Goal: Information Seeking & Learning: Check status

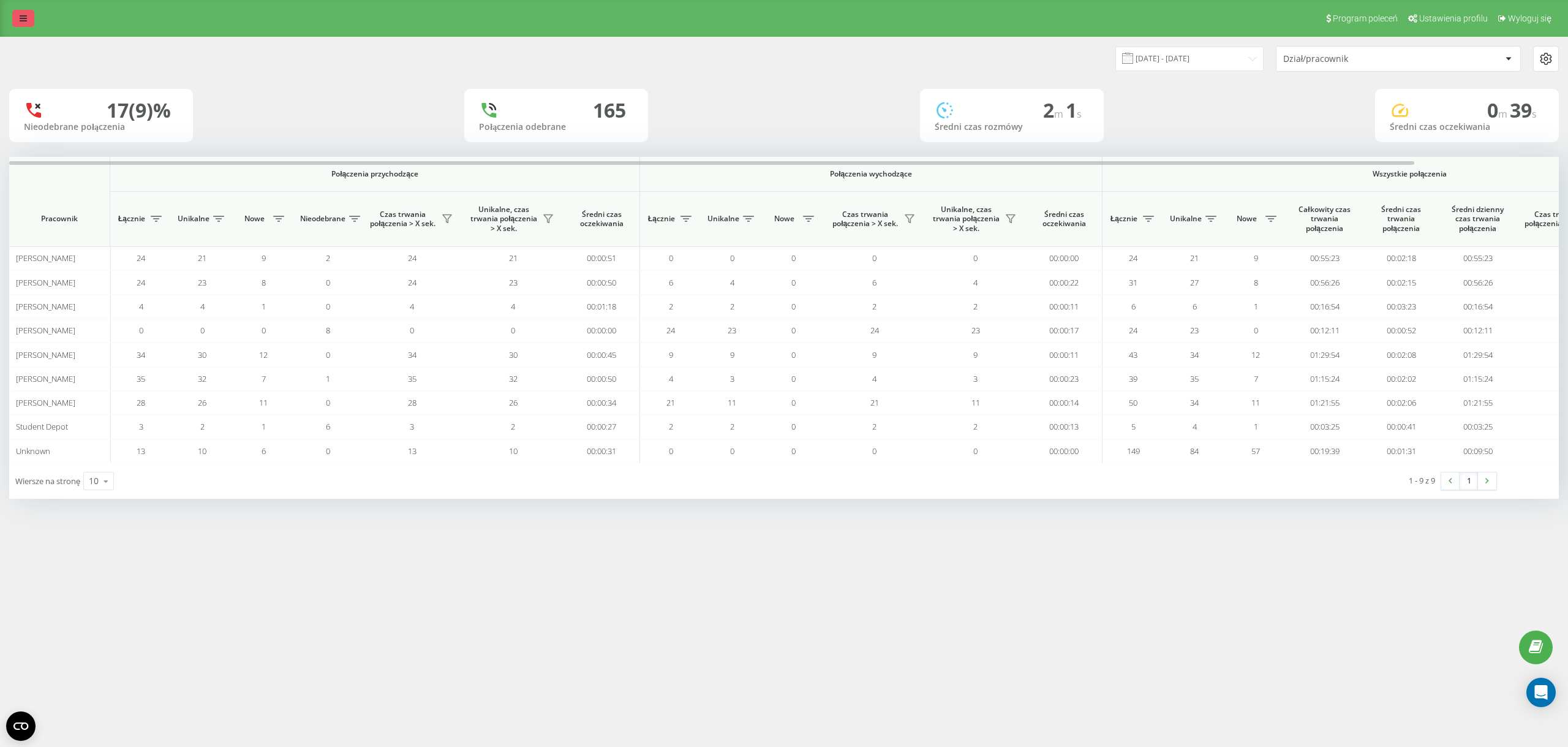
click at [21, 21] on icon at bounding box center [23, 18] width 7 height 9
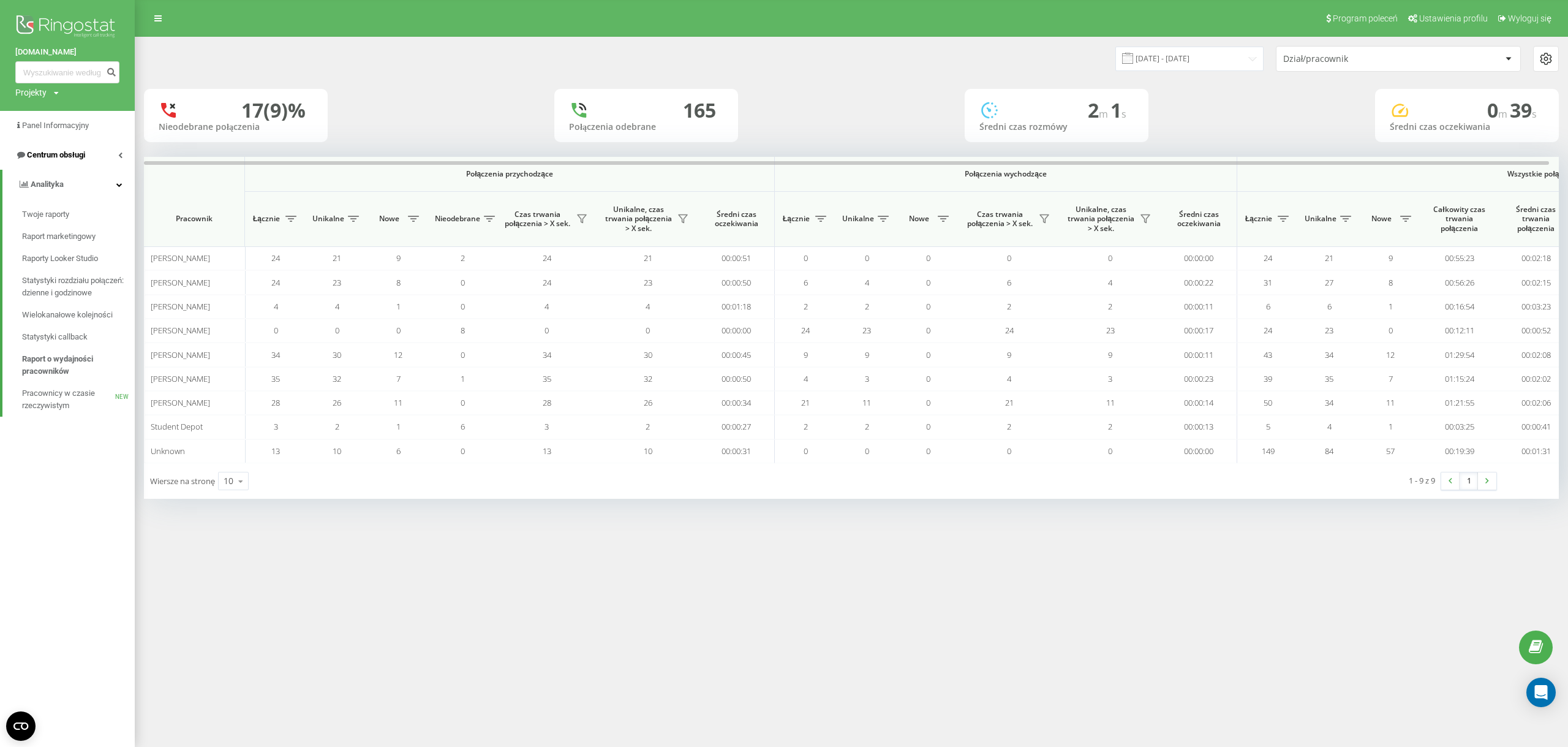
click at [88, 164] on link "Centrum obsługi" at bounding box center [67, 155] width 135 height 29
click at [83, 193] on link "Dziennik połączeń" at bounding box center [79, 185] width 113 height 22
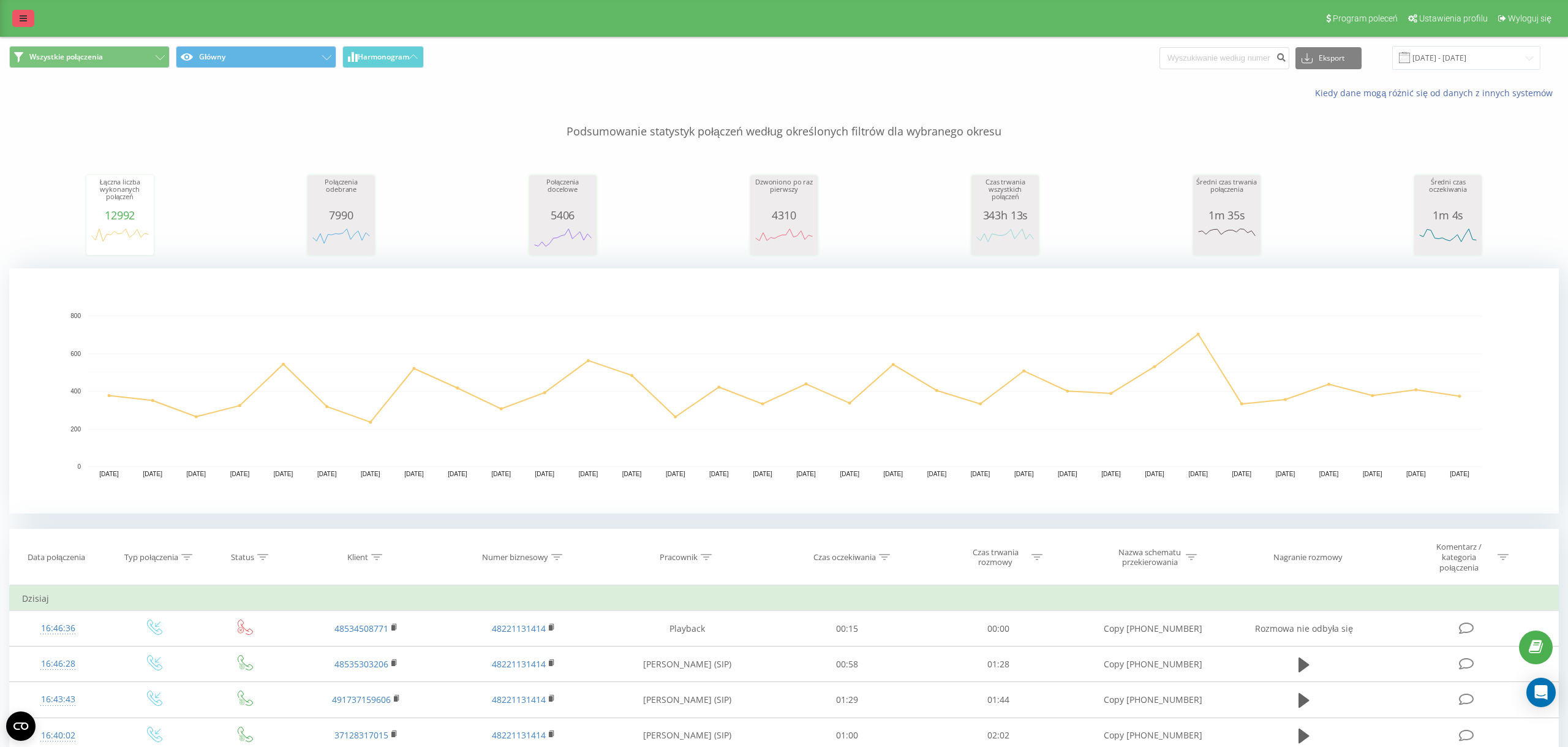
click at [17, 15] on link at bounding box center [23, 18] width 22 height 17
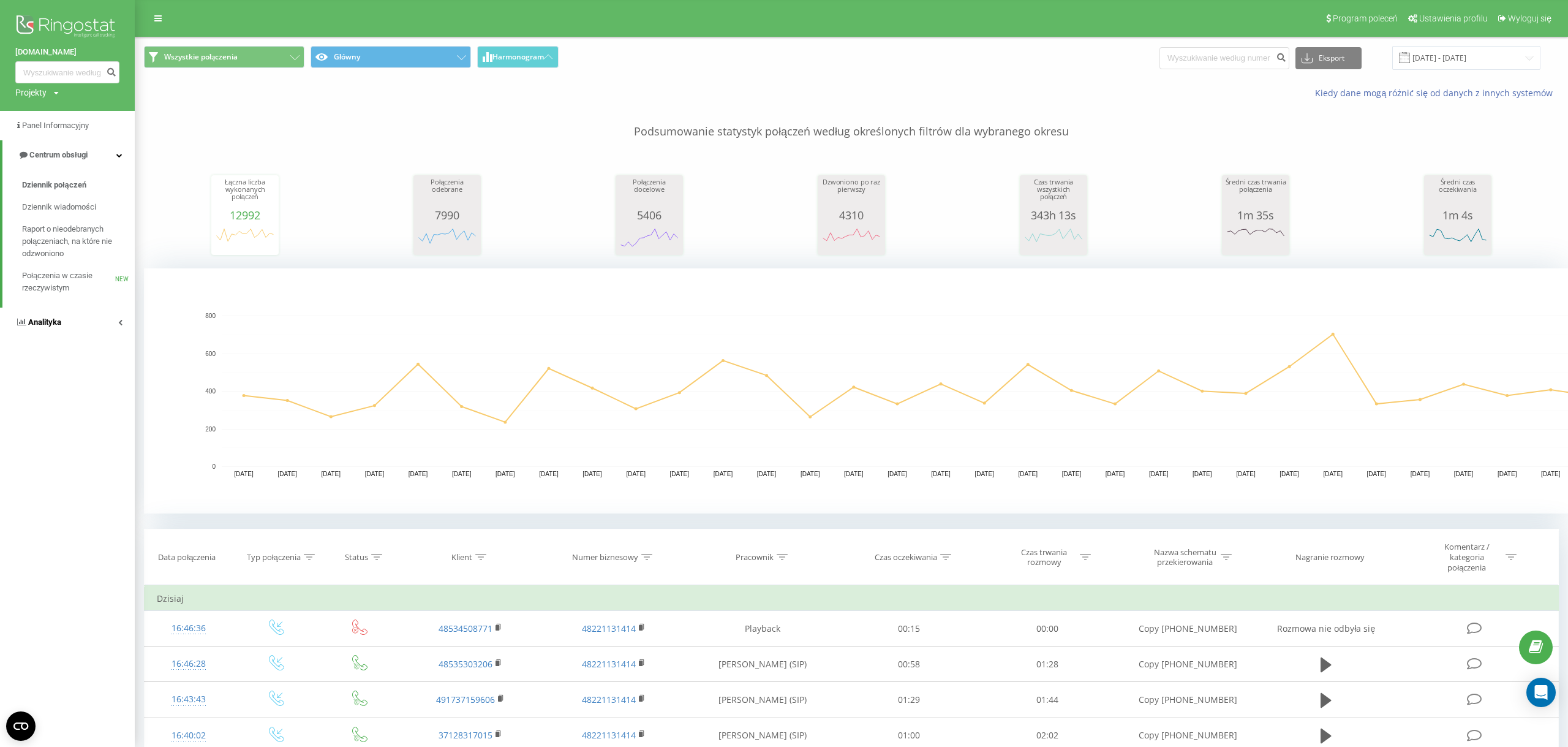
click at [83, 326] on link "Analityka" at bounding box center [67, 322] width 135 height 29
click at [82, 370] on span "Raport o wydajności pracowników" at bounding box center [75, 365] width 107 height 25
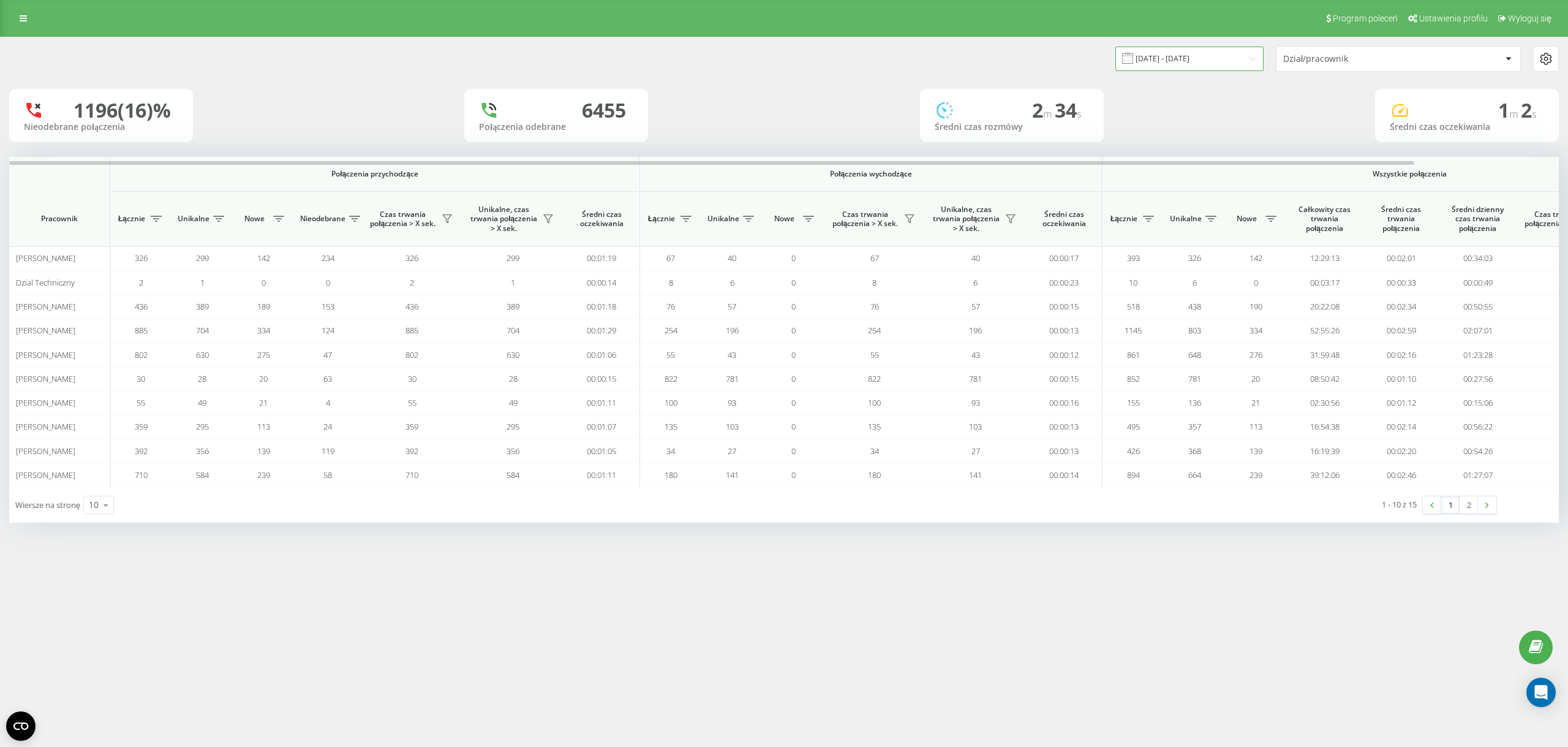
click at [1208, 64] on input "[DATE] - [DATE]" at bounding box center [1189, 58] width 148 height 24
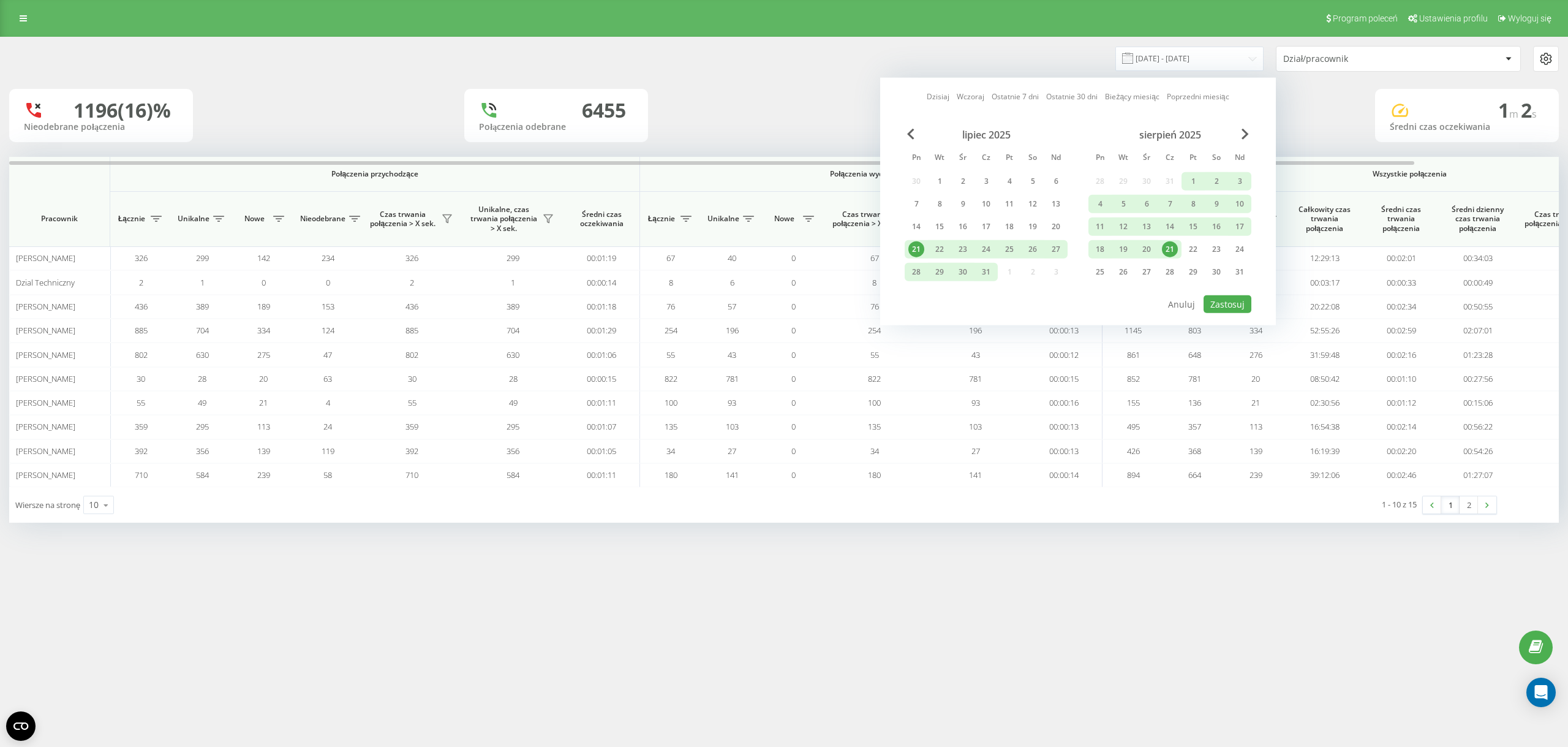
click at [1174, 243] on div "21" at bounding box center [1170, 249] width 16 height 16
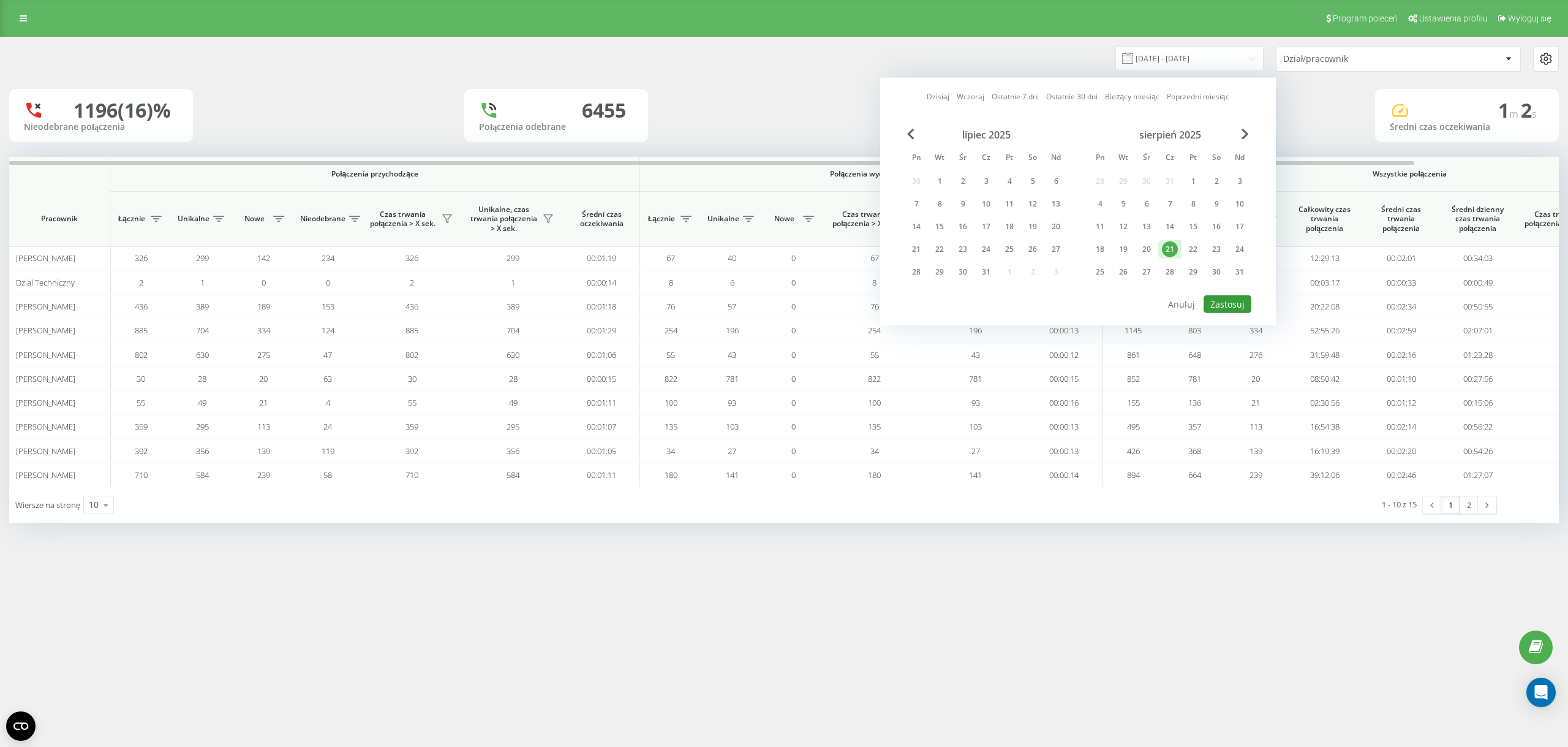
click at [1234, 309] on button "Zastosuj" at bounding box center [1228, 304] width 48 height 18
type input "[DATE] - [DATE]"
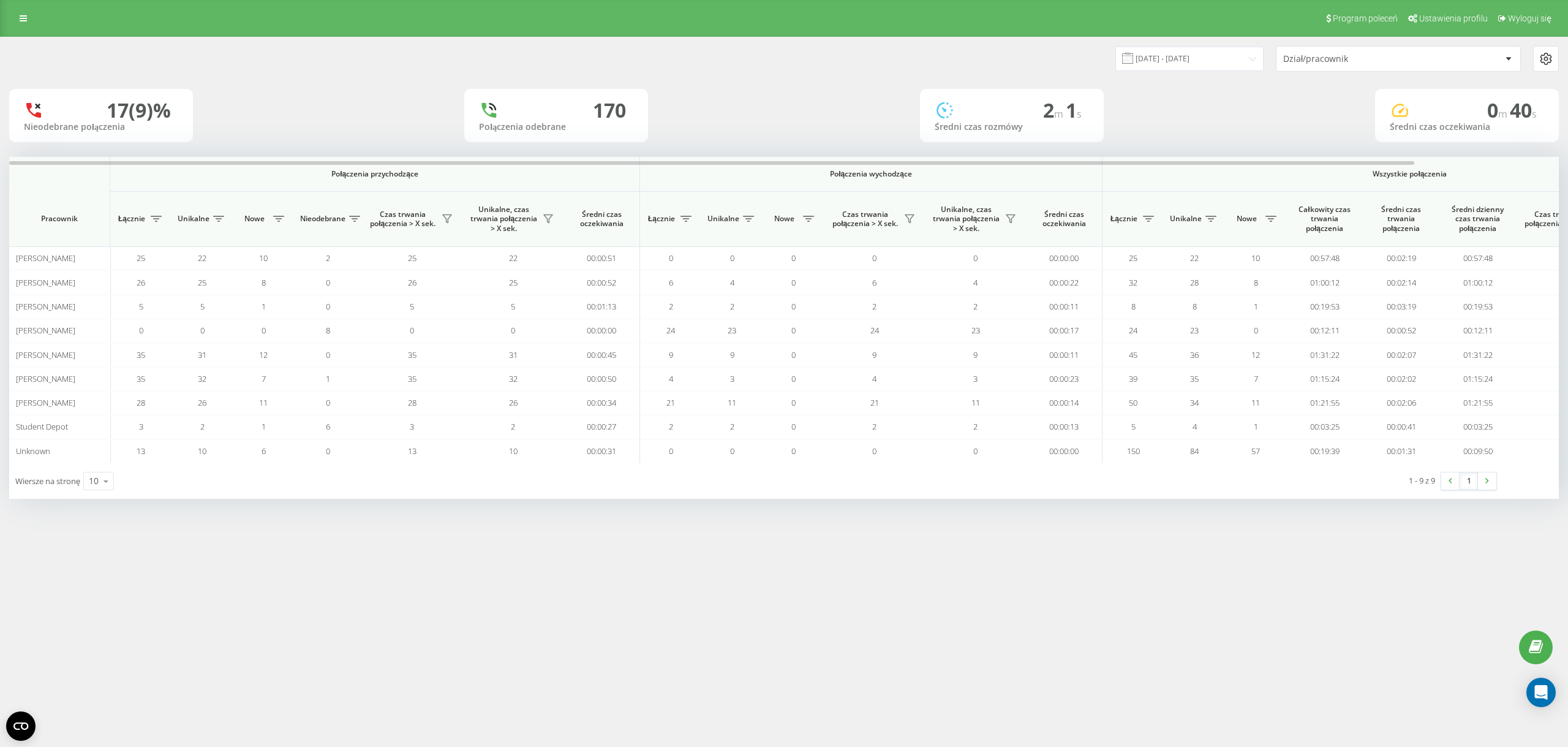
click at [413, 88] on div "21.08.2025 - 21.08.2025 Dział/pracownik 17 (9)% Nieodebrane połączenia 170 Połą…" at bounding box center [784, 268] width 1550 height 462
click at [118, 486] on div "Wiersze na stronę 10 10 25 50 100" at bounding box center [396, 481] width 775 height 36
click at [110, 493] on icon at bounding box center [106, 481] width 18 height 24
click at [101, 469] on span "100" at bounding box center [96, 463] width 15 height 12
